Goal: Navigation & Orientation: Find specific page/section

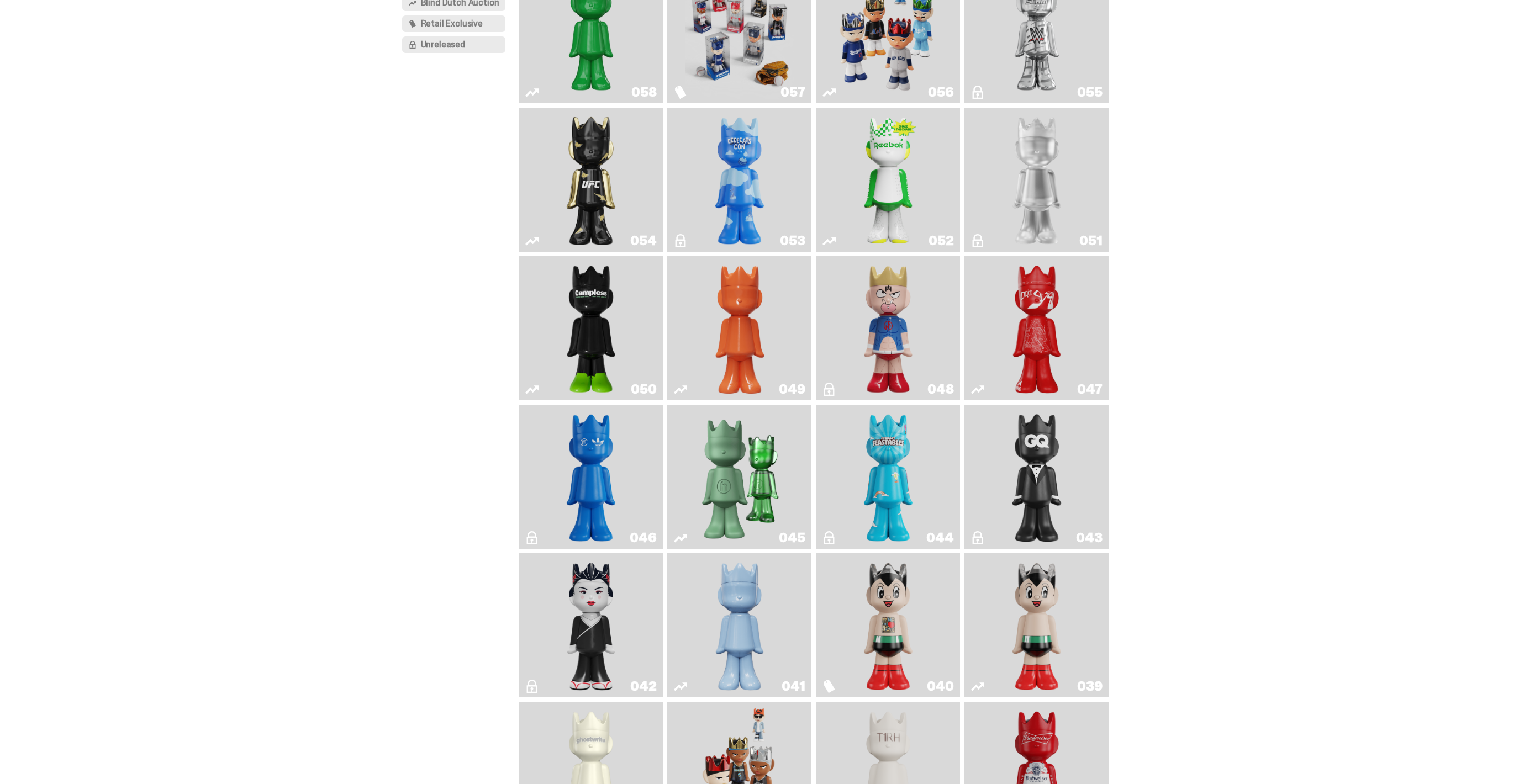
scroll to position [158, 0]
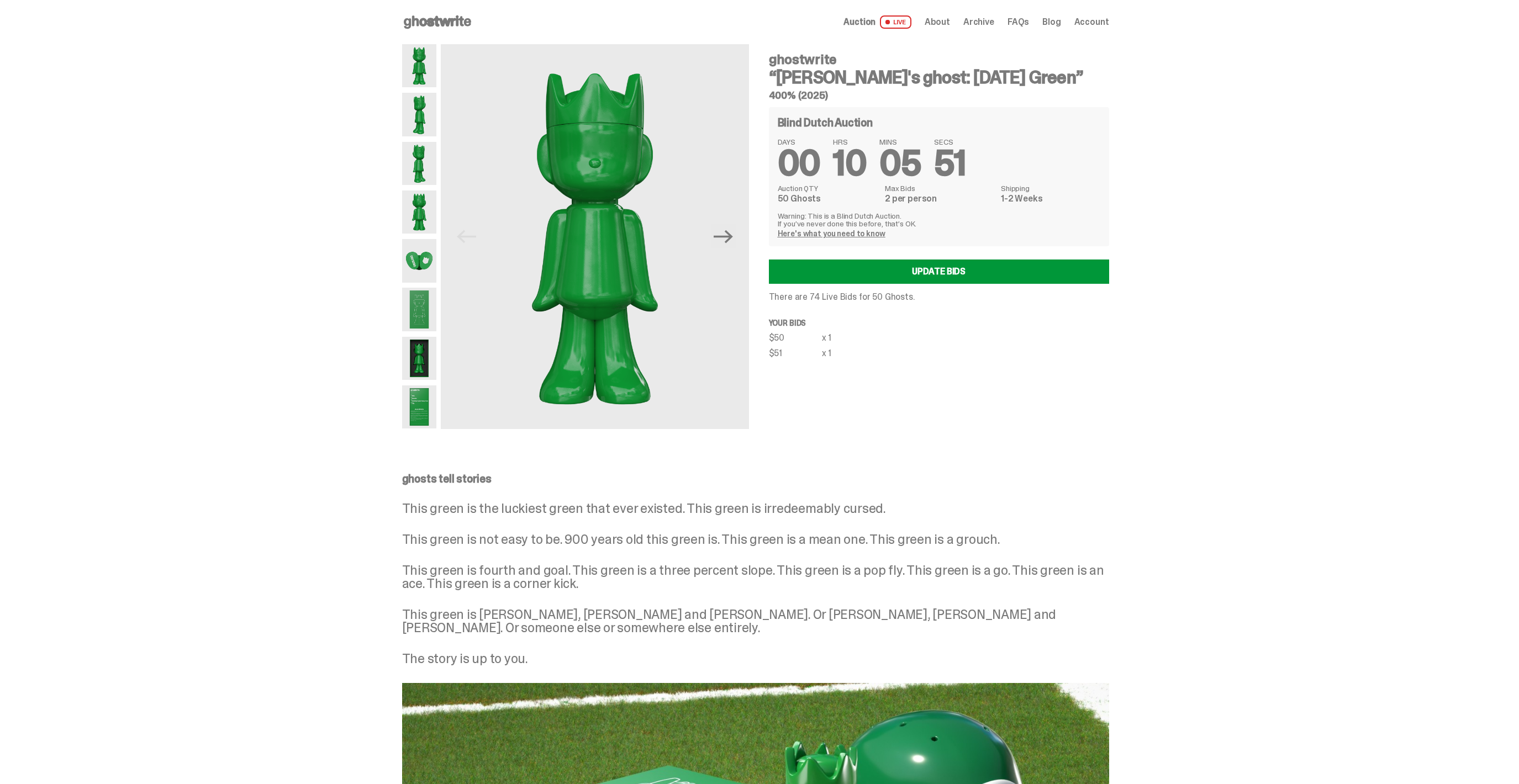
click at [864, 13] on div "Open main menu Home Auction LIVE About Archive FAQs Blog Account" at bounding box center [756, 22] width 707 height 17
click at [862, 21] on span "Auction" at bounding box center [859, 21] width 32 height 9
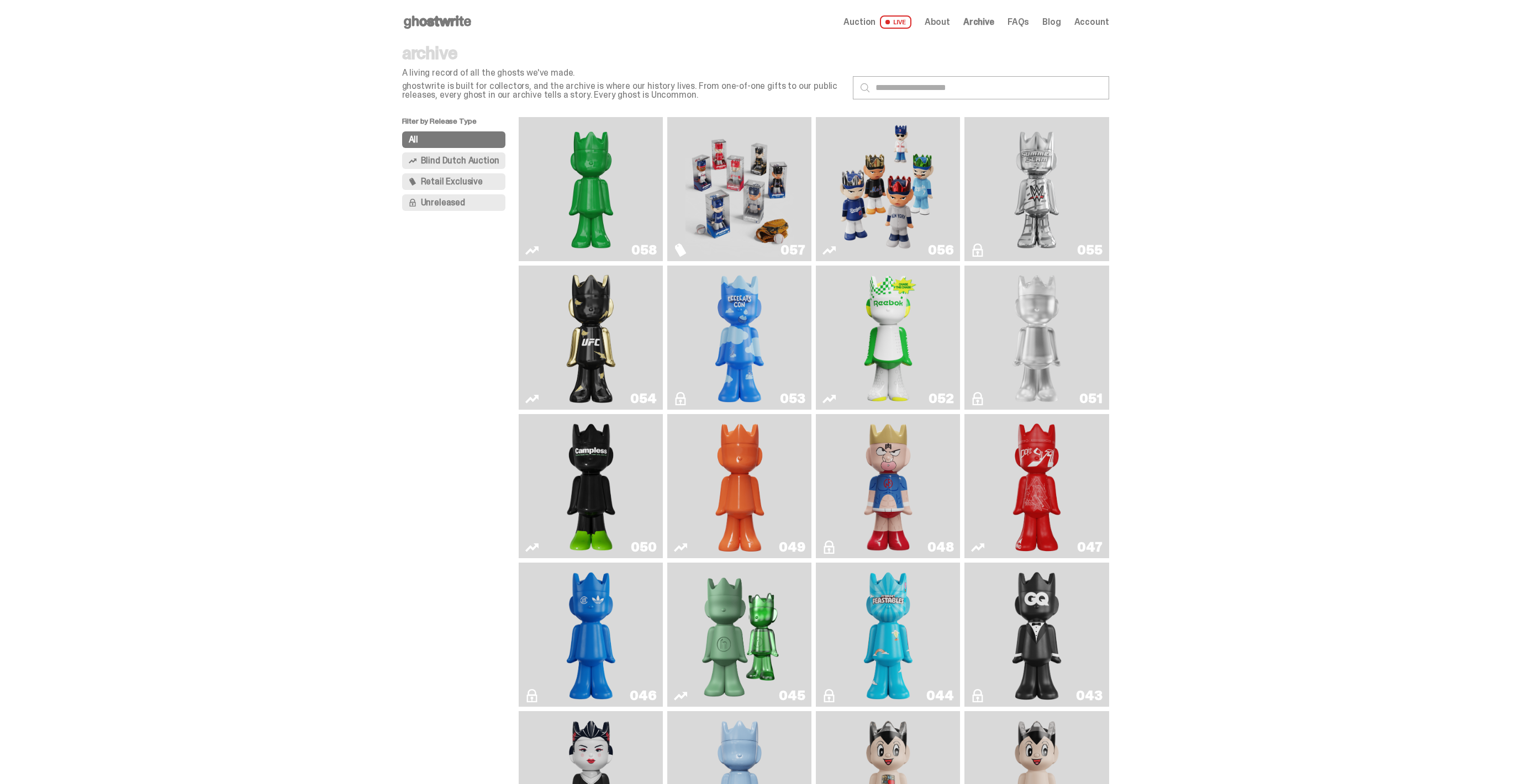
scroll to position [158, 0]
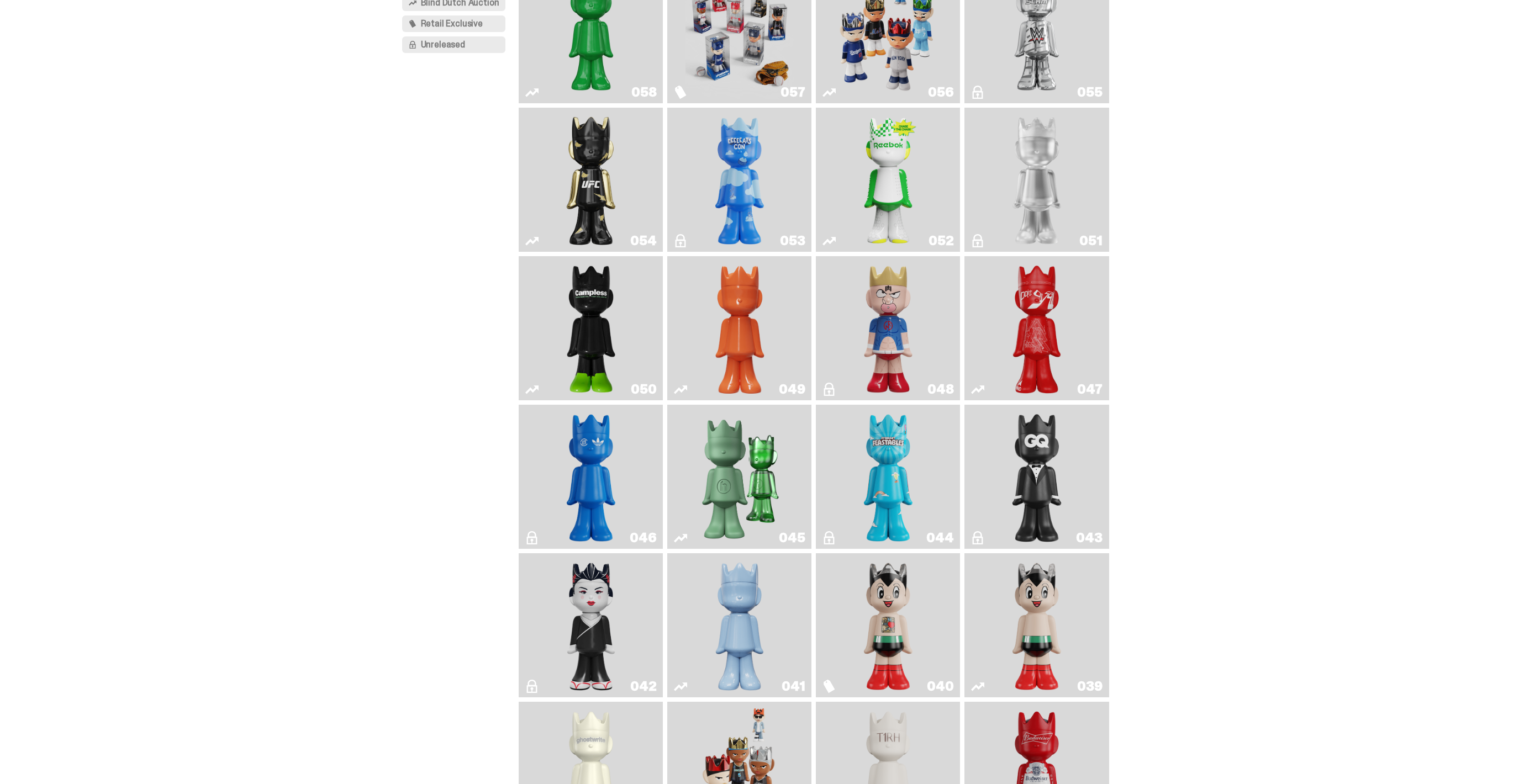
click at [574, 92] on img "Schrödinger's ghost: Sunday Green" at bounding box center [591, 31] width 108 height 135
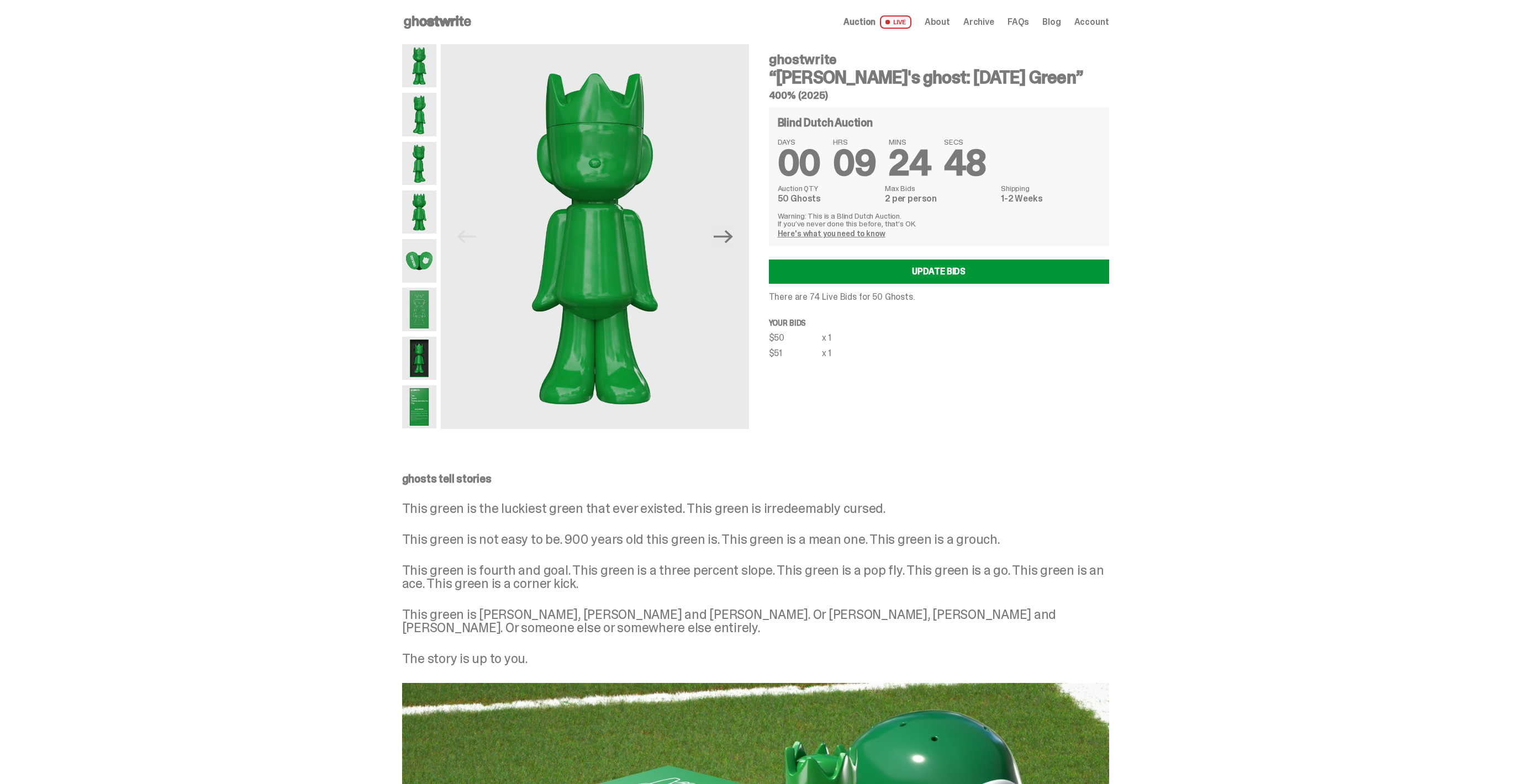
click at [864, 40] on div "Open main menu Home Auction LIVE About Archive FAQs Blog Account" at bounding box center [756, 22] width 707 height 44
click at [866, 36] on div "Open main menu Home Auction LIVE About Archive FAQs Blog Account" at bounding box center [756, 22] width 707 height 44
click at [873, 25] on span "Auction" at bounding box center [859, 21] width 32 height 9
click at [875, 21] on span "Auction" at bounding box center [859, 21] width 32 height 9
